Goal: Information Seeking & Learning: Learn about a topic

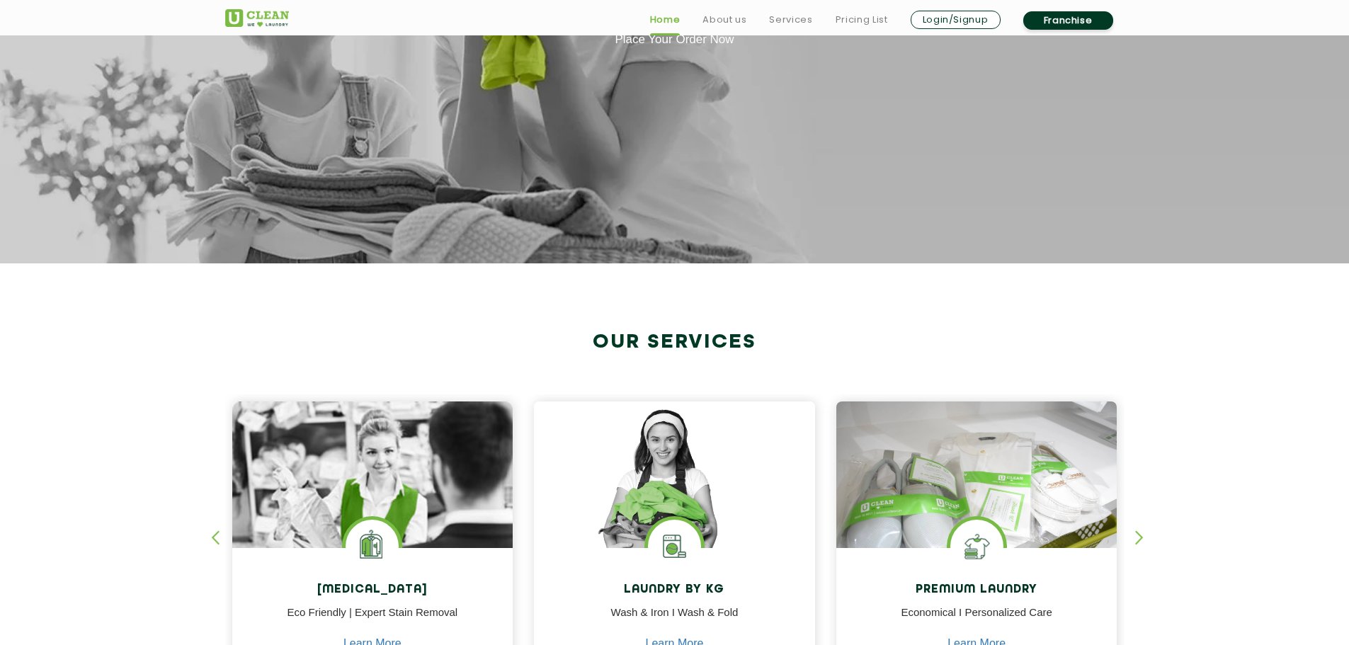
scroll to position [496, 0]
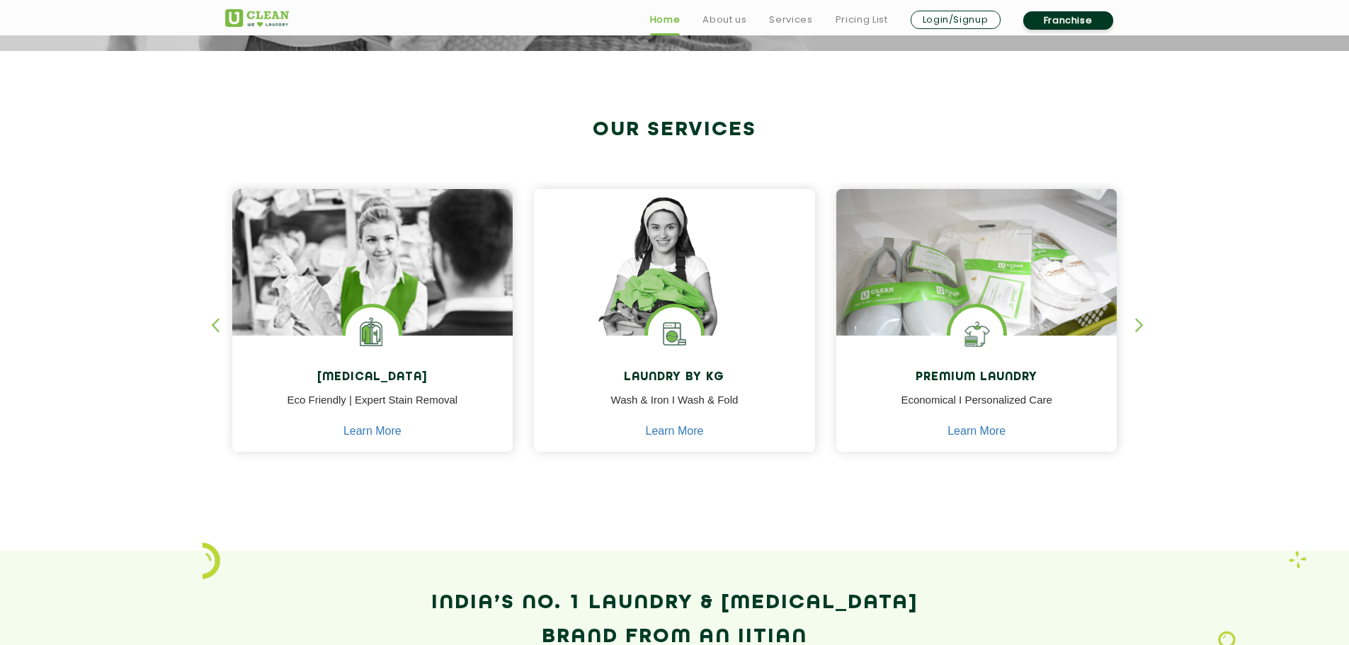
click at [1136, 326] on div "button" at bounding box center [1145, 337] width 21 height 39
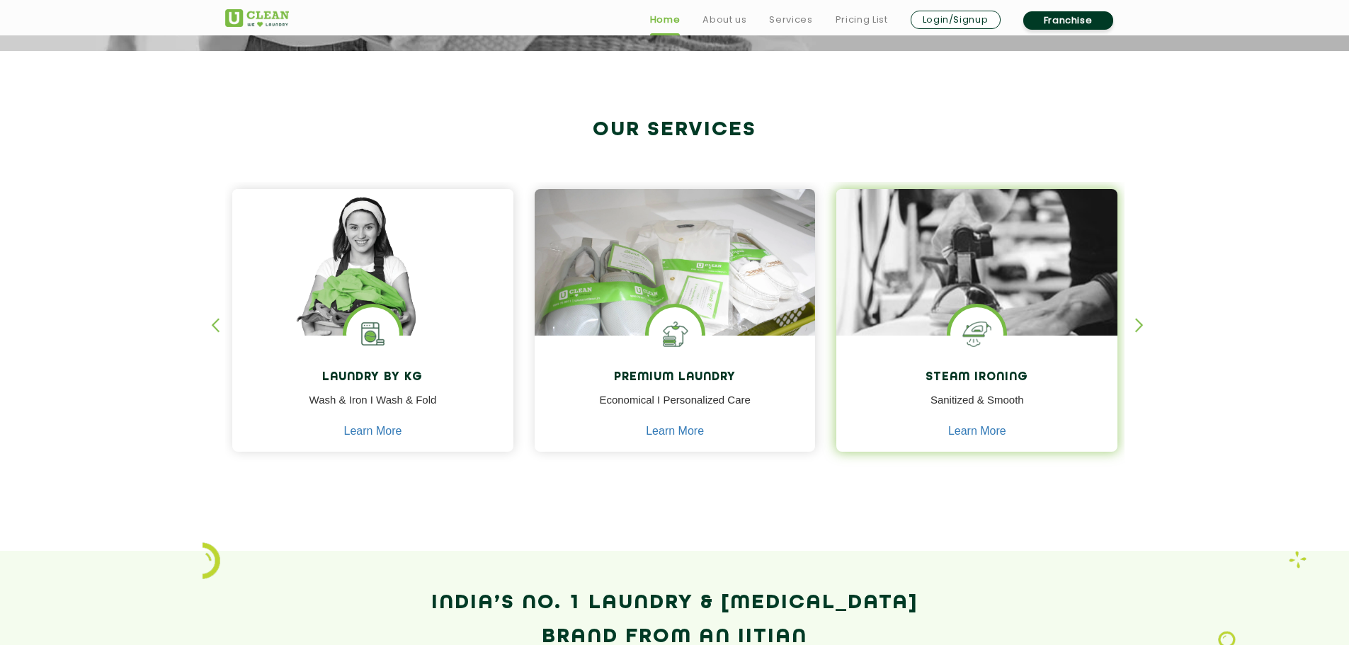
click at [993, 327] on img at bounding box center [976, 333] width 53 height 53
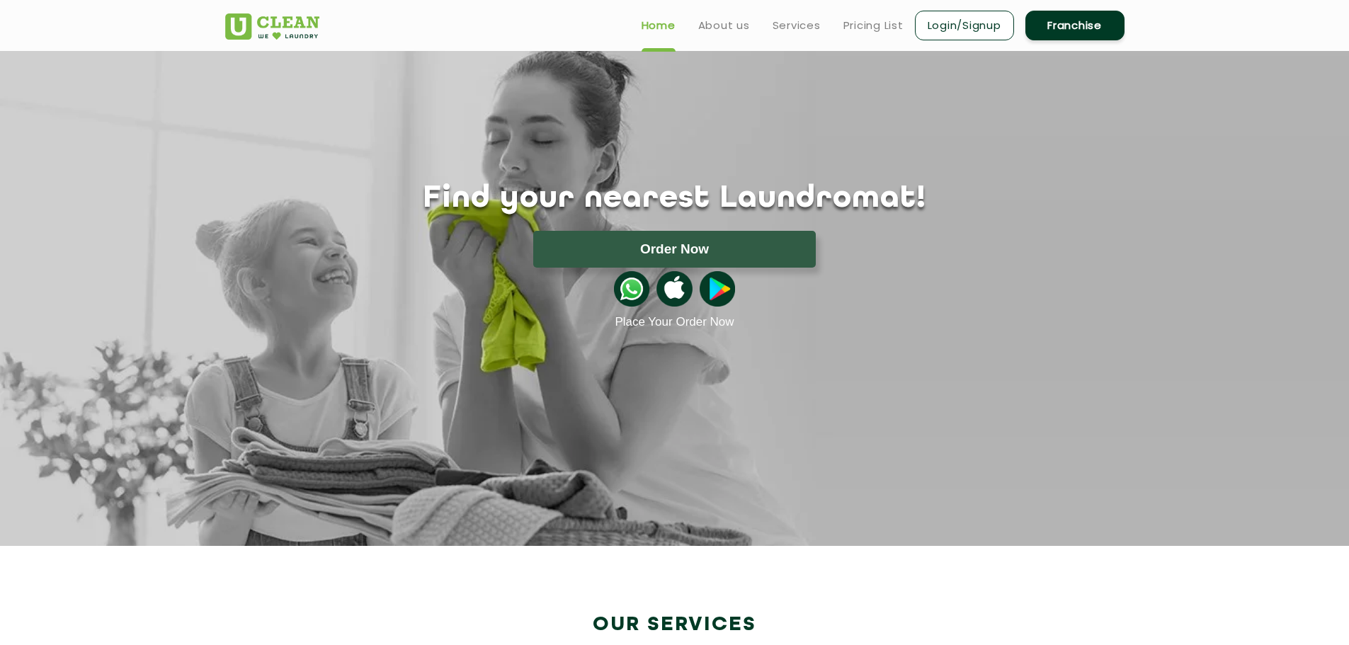
scroll to position [0, 0]
click at [794, 23] on link "Services" at bounding box center [796, 25] width 48 height 17
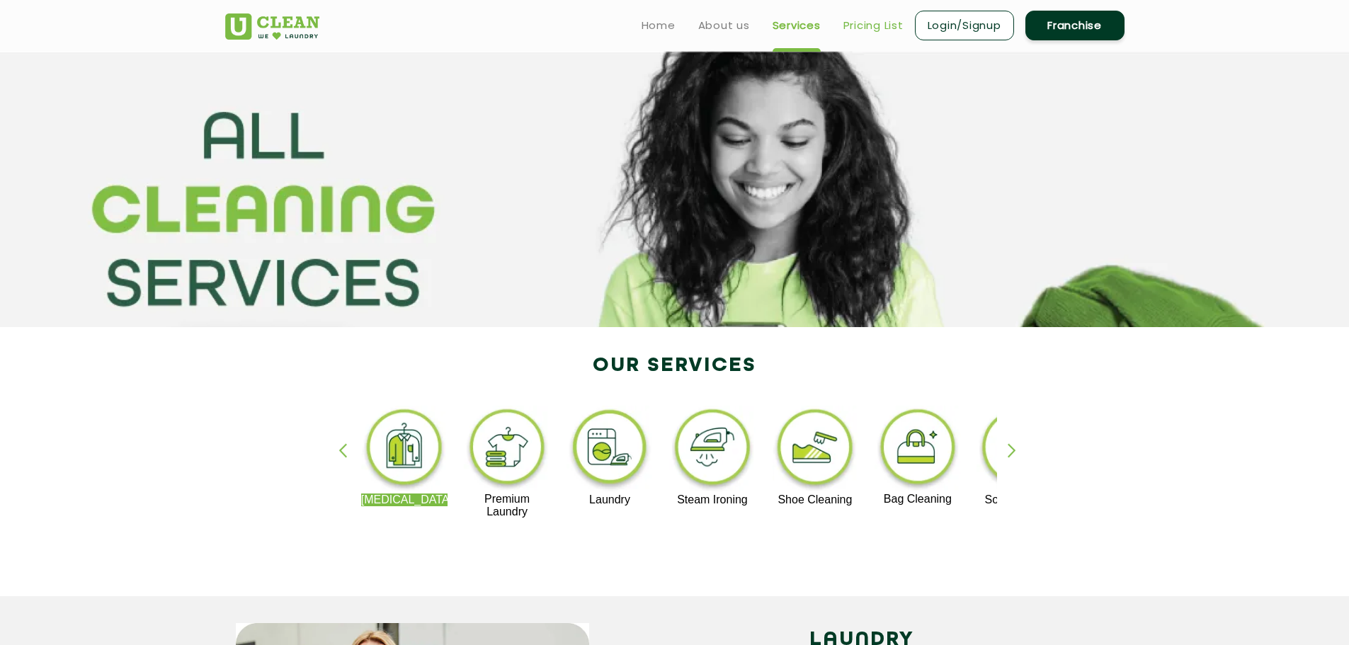
click at [847, 27] on link "Pricing List" at bounding box center [873, 25] width 60 height 17
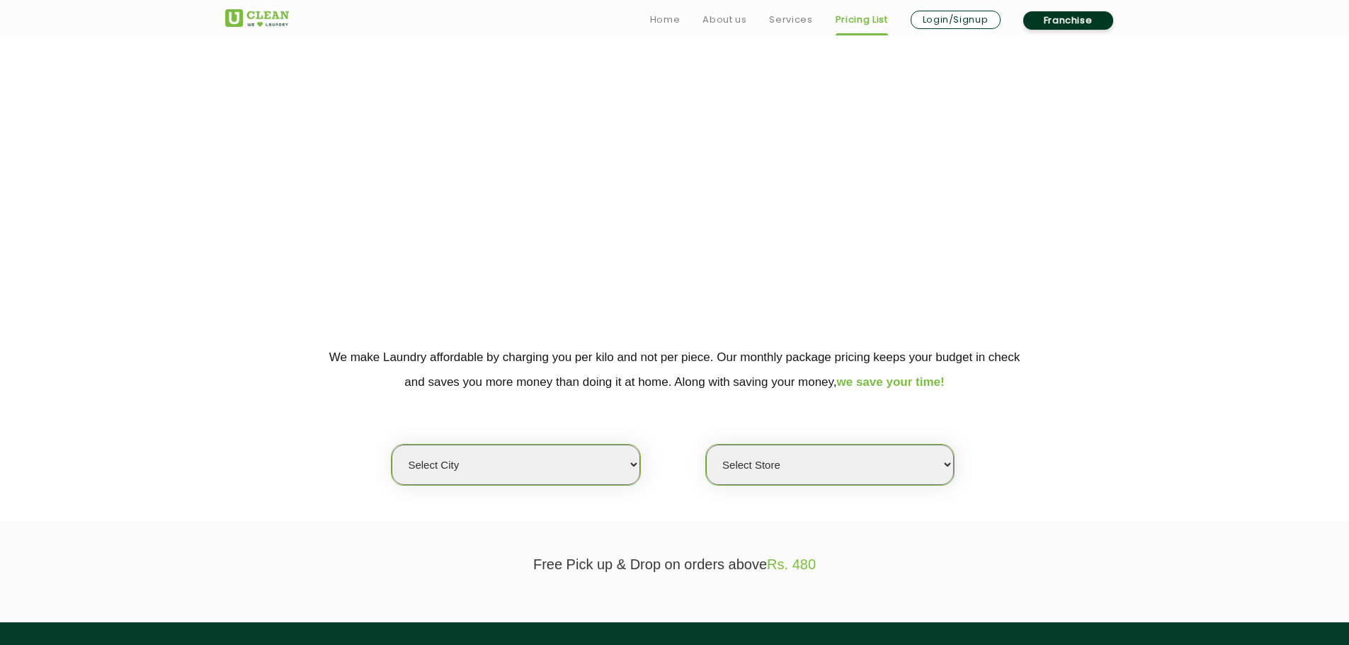
scroll to position [212, 0]
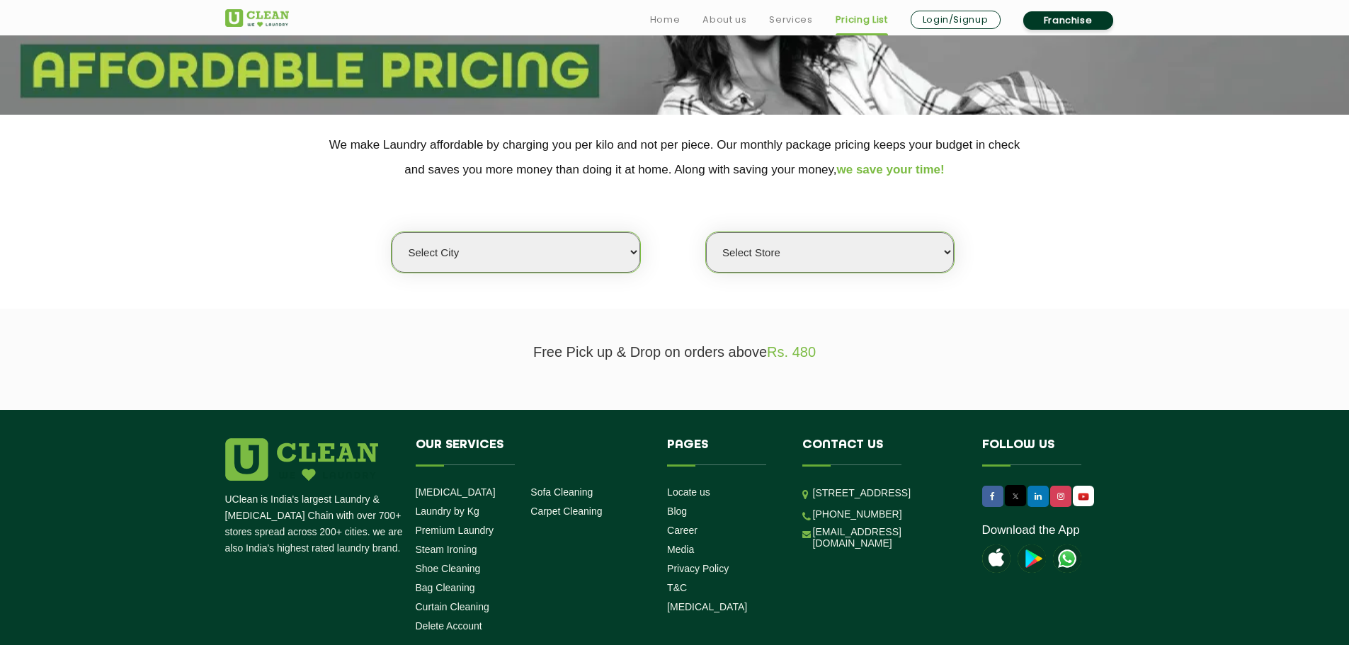
click at [549, 253] on select "Select city Aalo Abu Dhabi Agartala Agra Ahmedabad Akola Aligarh Alwar - UClean…" at bounding box center [515, 252] width 248 height 40
select select "70"
click at [391, 232] on select "Select city Aalo Abu Dhabi Agartala Agra Ahmedabad Akola Aligarh Alwar - UClean…" at bounding box center [515, 252] width 248 height 40
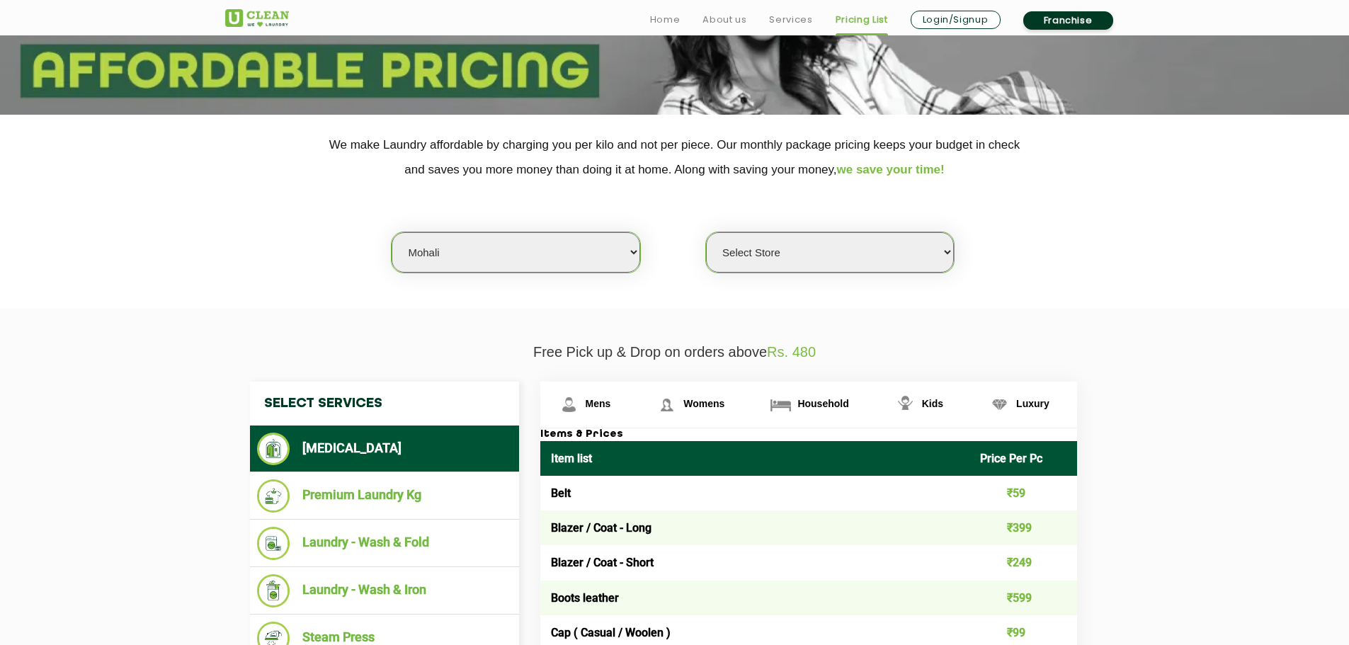
click at [767, 257] on select "Select Store UClean Mohali UClean Sector 89 Mohali UClean Mohali Sec-61 UClean …" at bounding box center [830, 252] width 248 height 40
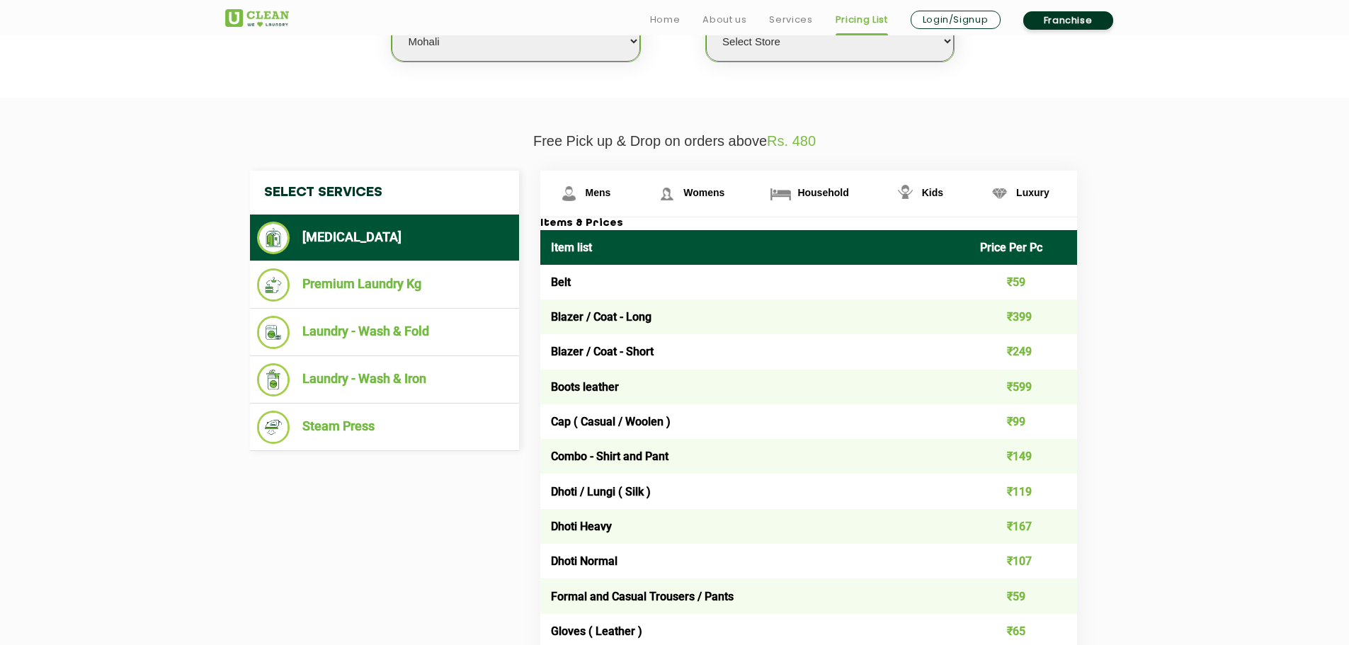
scroll to position [425, 0]
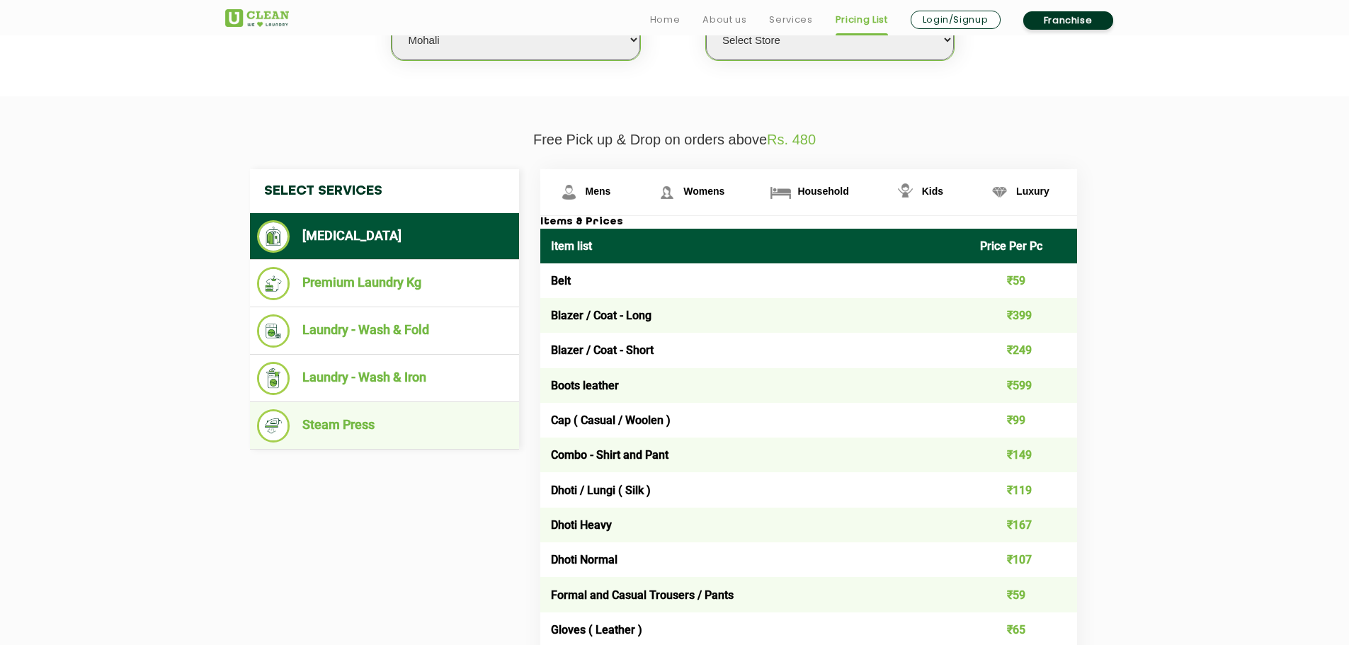
click at [367, 409] on li "Steam Press" at bounding box center [384, 425] width 255 height 33
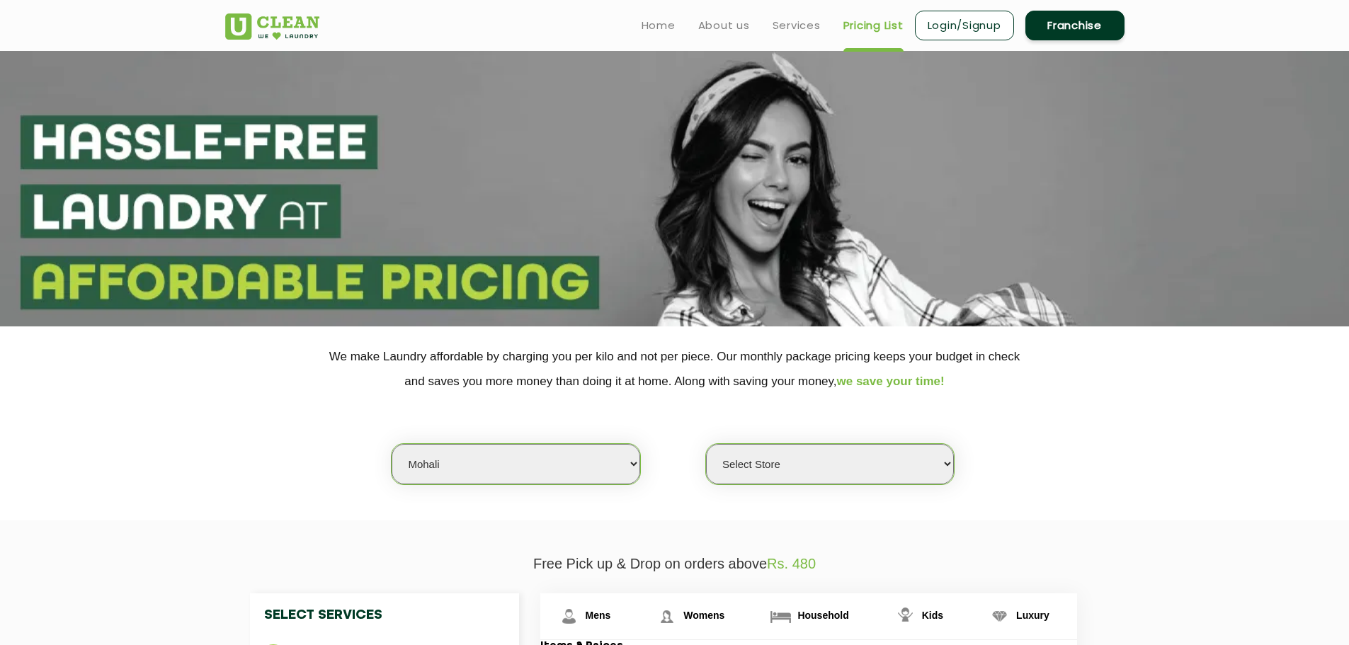
scroll to position [0, 0]
